Goal: Ask a question

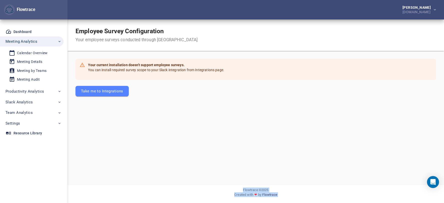
drag, startPoint x: 437, startPoint y: 184, endPoint x: 361, endPoint y: 157, distance: 80.5
click at [360, 155] on body "Flowtrace [PERSON_NAME] [DOMAIN_NAME] Flowtrace Dashboard Meeting Analytics Cal…" at bounding box center [222, 101] width 444 height 203
click at [31, 94] on span "Productivity Analytics" at bounding box center [25, 91] width 39 height 7
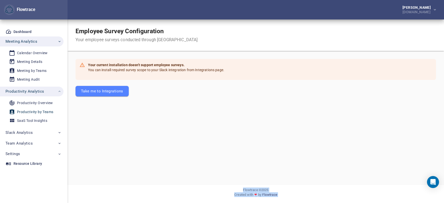
click at [34, 110] on div "Productivity by Teams" at bounding box center [35, 112] width 36 height 6
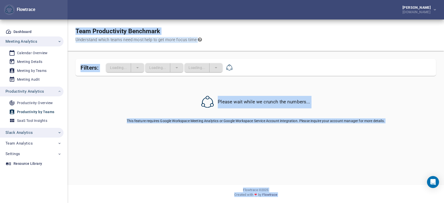
click at [34, 134] on span "Slack Analytics" at bounding box center [34, 133] width 56 height 7
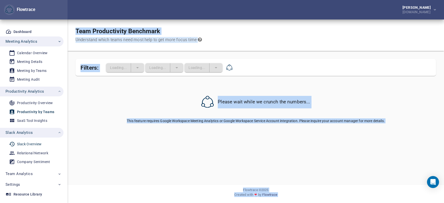
click at [35, 144] on div "Slack Overview" at bounding box center [29, 144] width 25 height 6
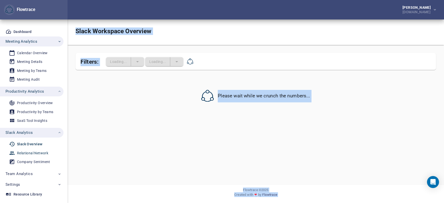
click at [36, 152] on div "Relational Network" at bounding box center [32, 153] width 31 height 6
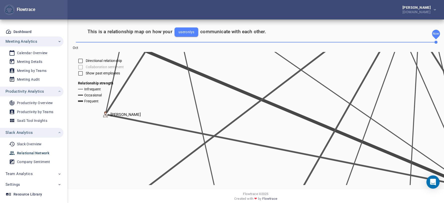
click at [430, 181] on div "Open Intercom Messenger" at bounding box center [433, 182] width 13 height 13
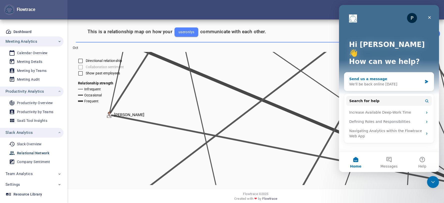
click at [361, 82] on div "We'll be back online [DATE]" at bounding box center [385, 84] width 73 height 5
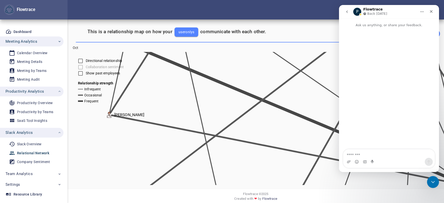
click at [375, 156] on textarea "Message…" at bounding box center [389, 154] width 92 height 9
type textarea "**********"
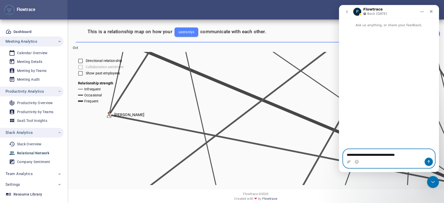
click at [430, 162] on icon "Send a message…" at bounding box center [429, 162] width 3 height 3
